Goal: Task Accomplishment & Management: Use online tool/utility

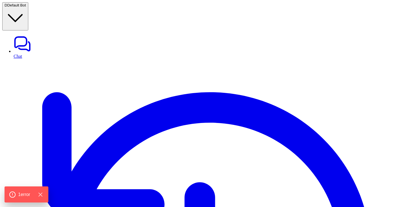
type textarea "**********"
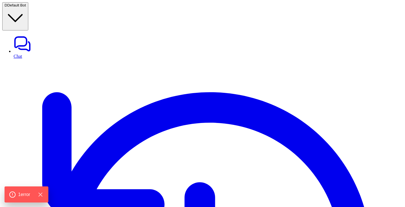
click at [62, 35] on link "Chat" at bounding box center [208, 47] width 389 height 24
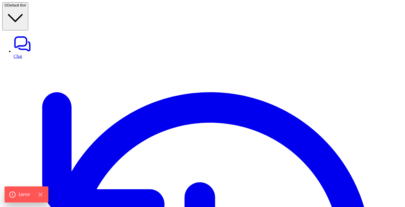
click at [46, 35] on link "Chat" at bounding box center [208, 47] width 389 height 24
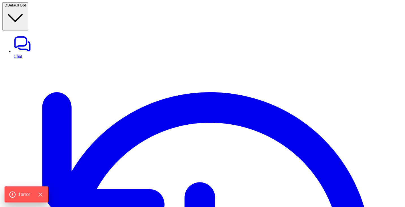
click at [52, 35] on link "Chat" at bounding box center [208, 47] width 389 height 24
